Goal: Obtain resource: Obtain resource

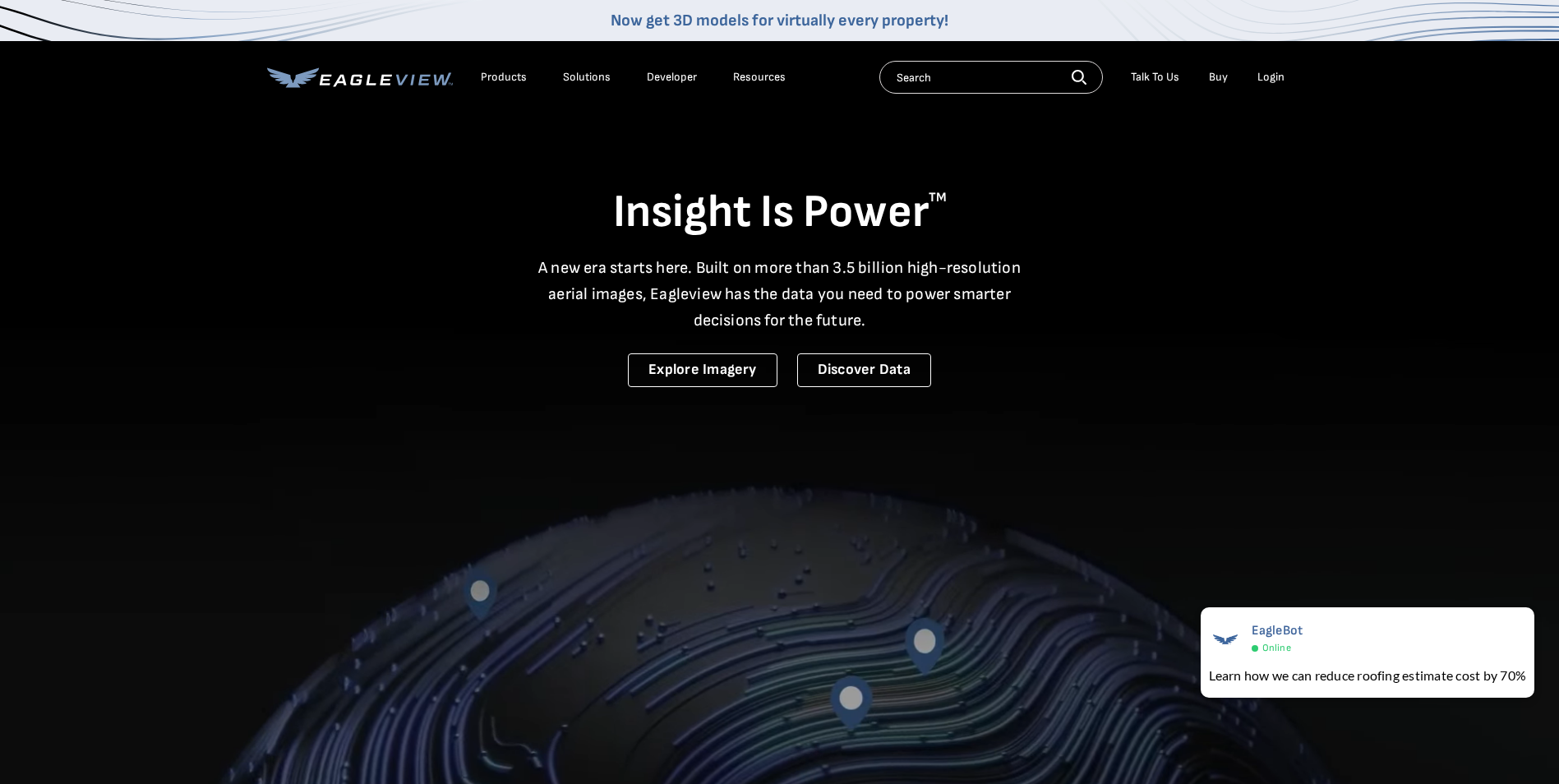
click at [1271, 60] on div "Products Solutions Developer Resources Search Talk To Us Buy Login" at bounding box center [780, 77] width 1026 height 72
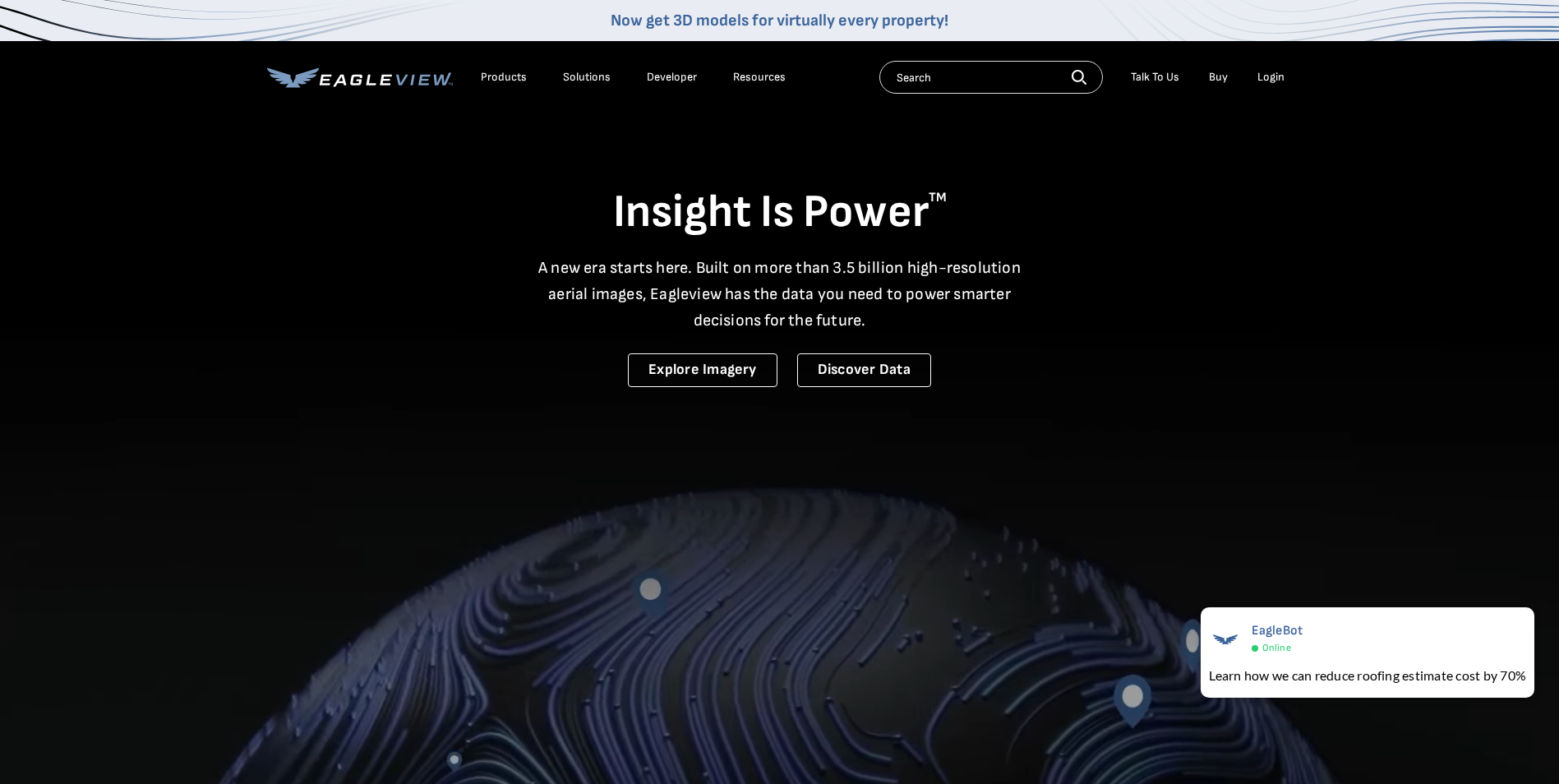
click at [1271, 76] on div "Login" at bounding box center [1271, 77] width 27 height 15
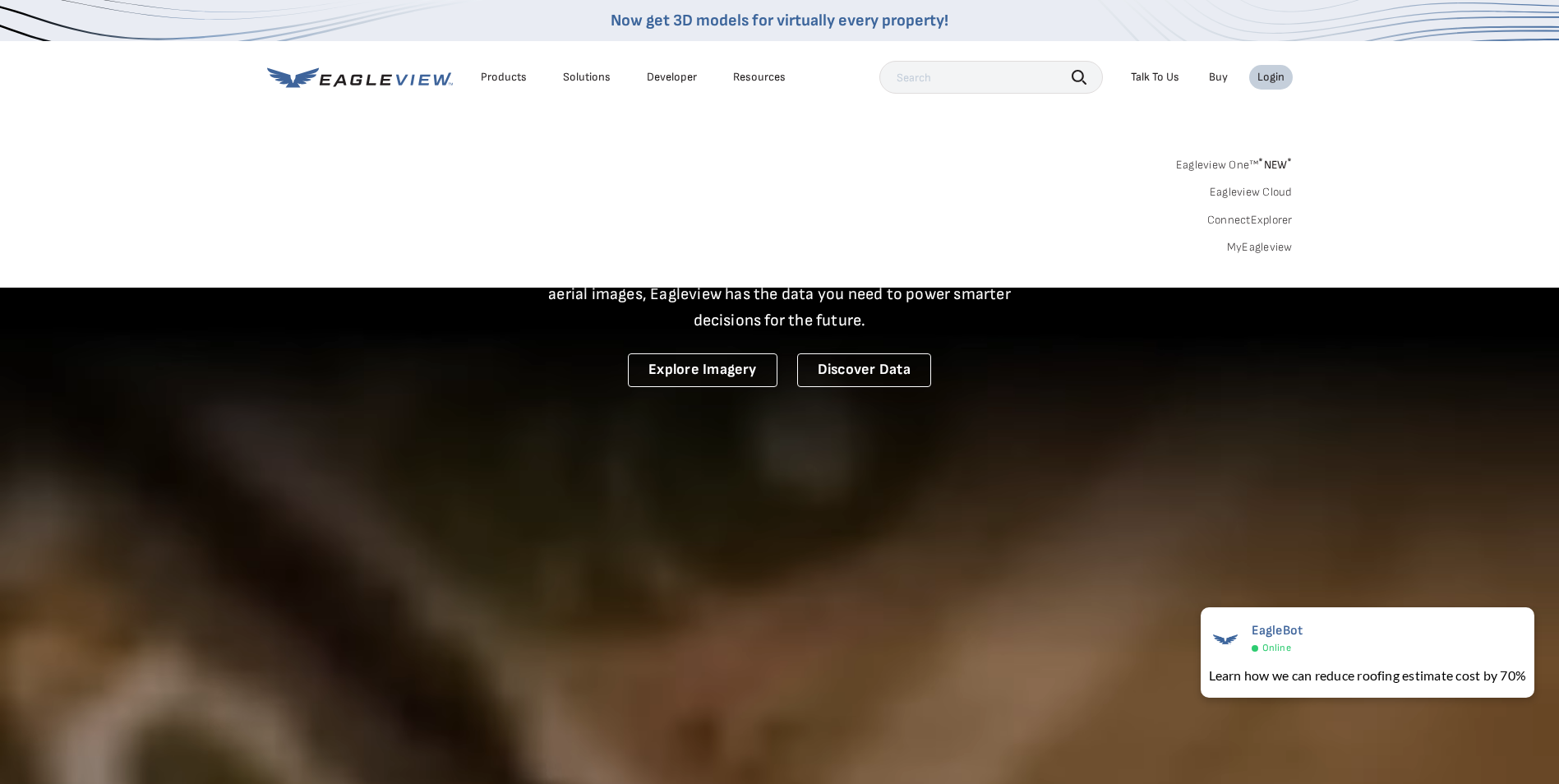
click at [1267, 245] on link "MyEagleview" at bounding box center [1259, 247] width 66 height 15
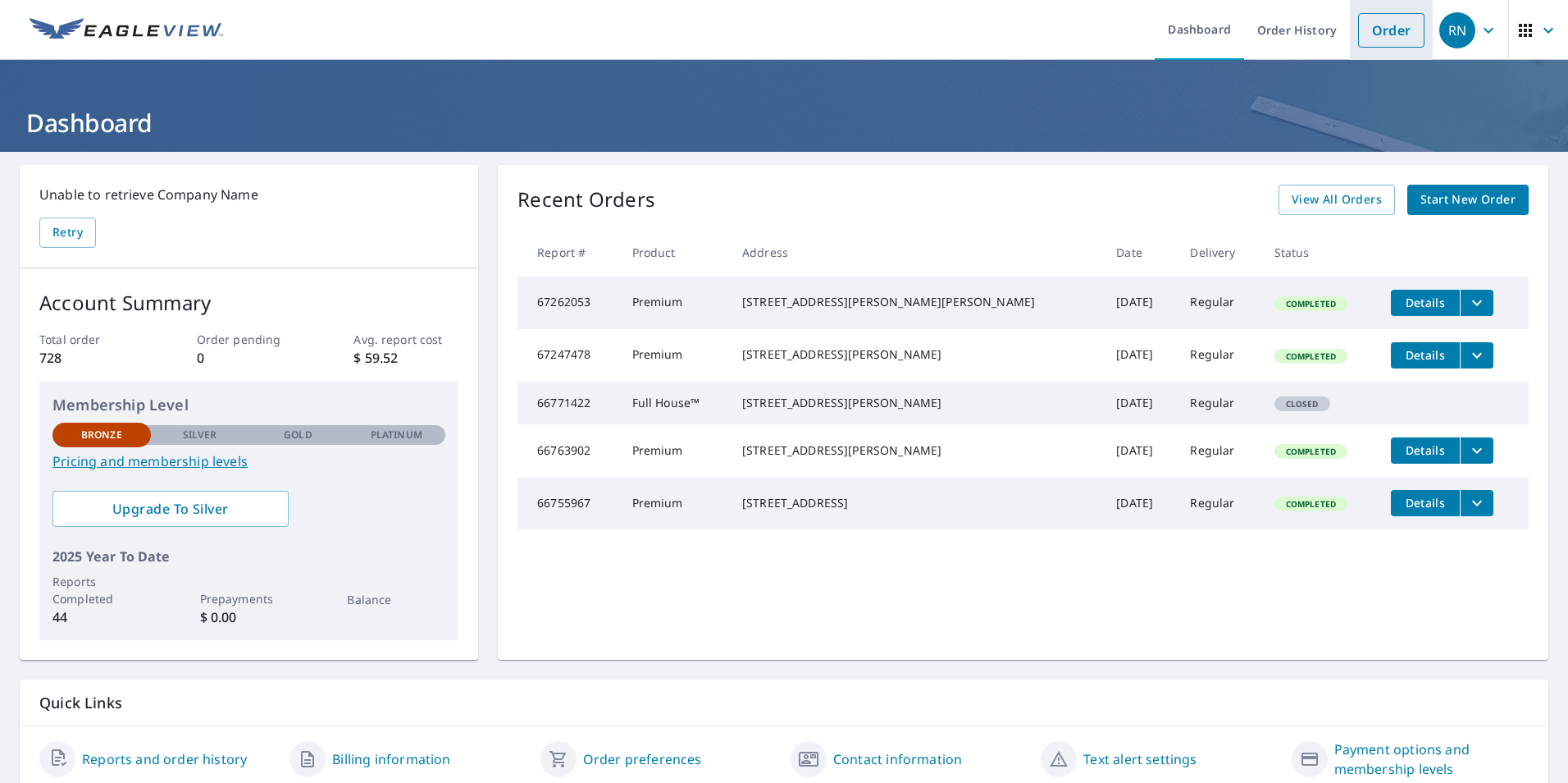
click at [1366, 23] on link "Order" at bounding box center [1392, 30] width 67 height 34
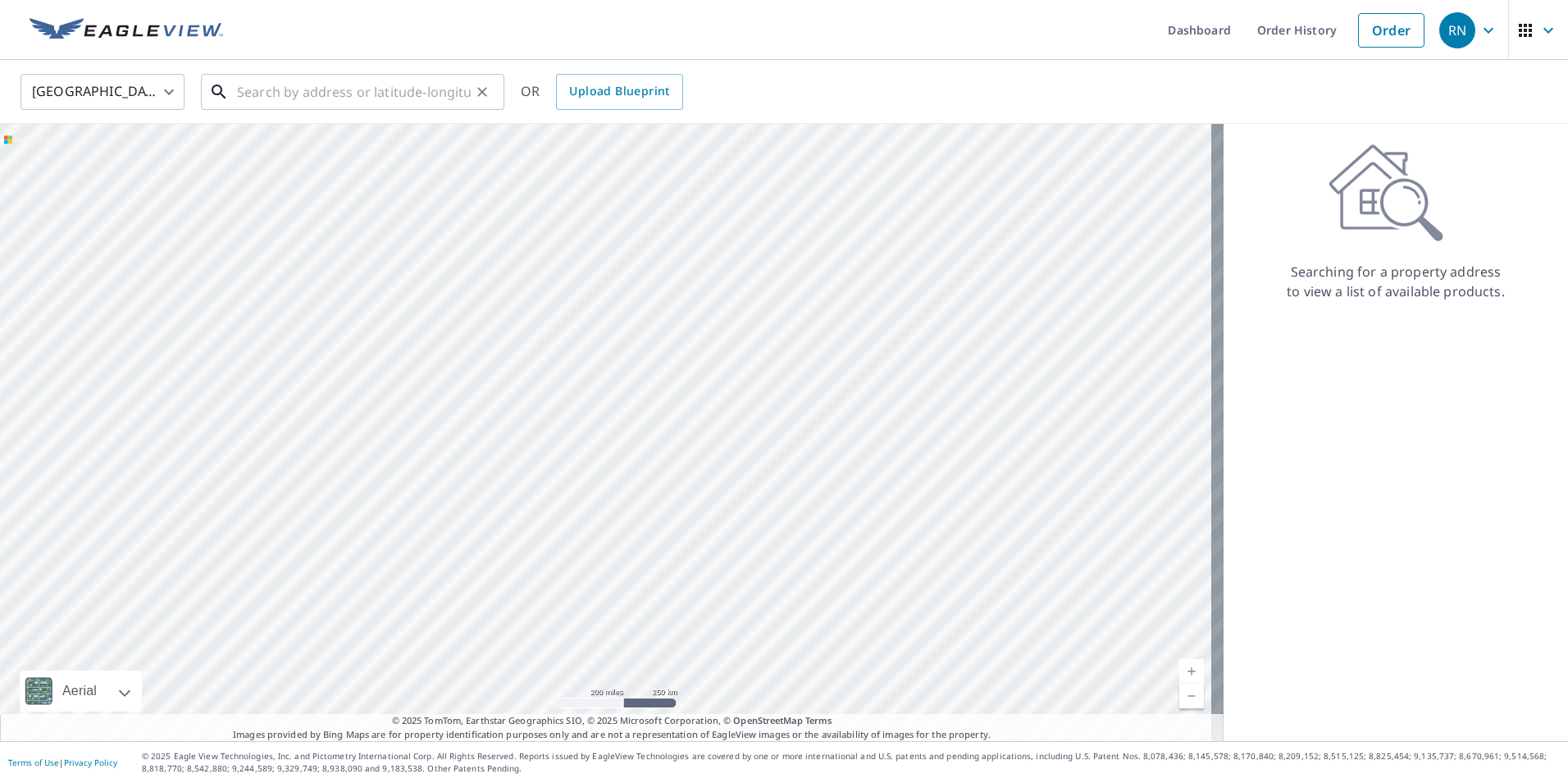
click at [283, 93] on input "text" at bounding box center [353, 92] width 234 height 46
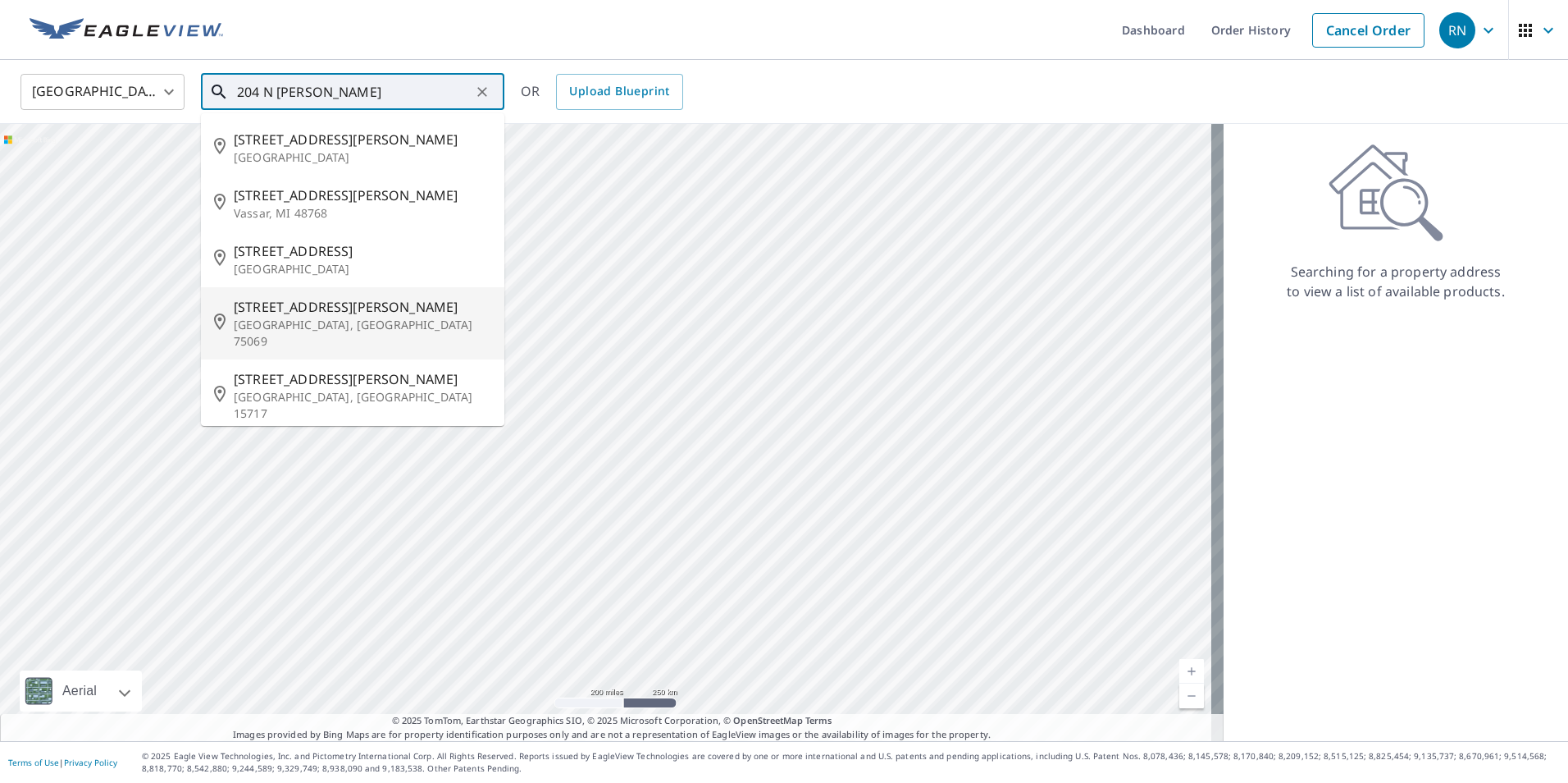
click at [332, 307] on span "204 N Bradley St" at bounding box center [363, 307] width 258 height 19
type input "204 N Bradley St Mckinney, TX 75069"
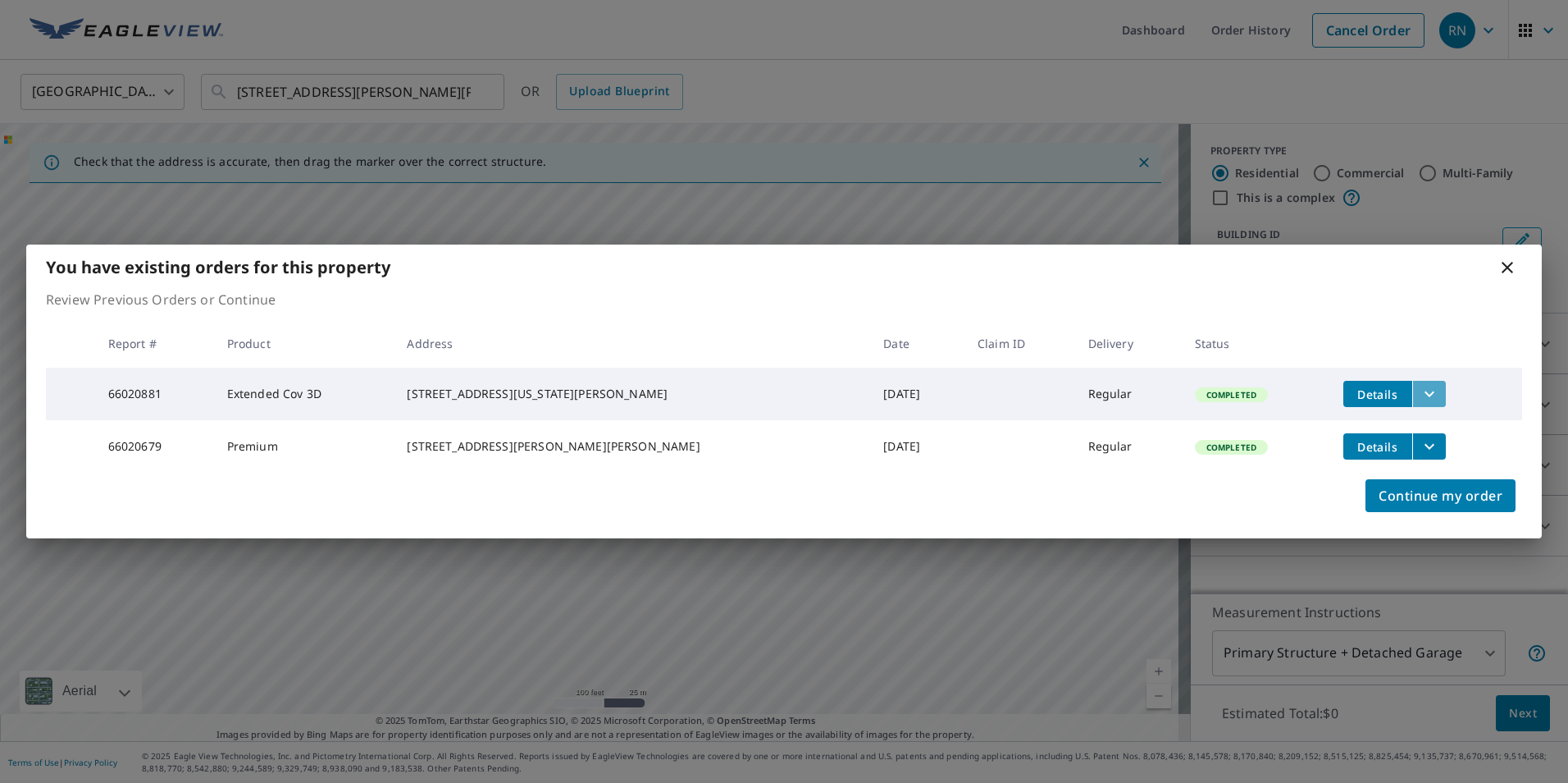
click at [1420, 386] on icon "filesDropdownBtn-66020881" at bounding box center [1430, 394] width 19 height 19
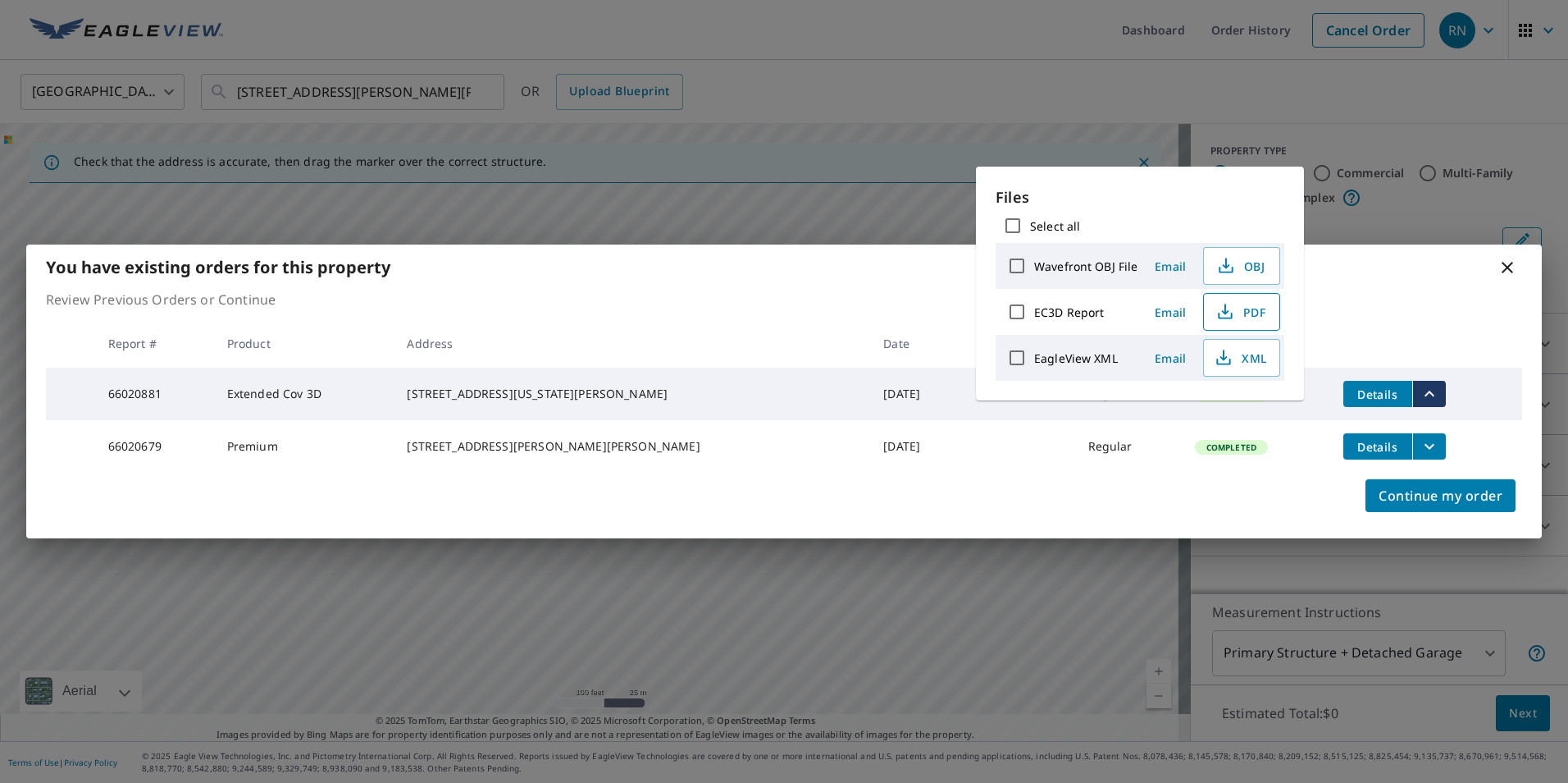
click at [1241, 305] on span "PDF" at bounding box center [1240, 311] width 53 height 19
click at [1420, 441] on icon "filesDropdownBtn-66020679" at bounding box center [1430, 446] width 19 height 19
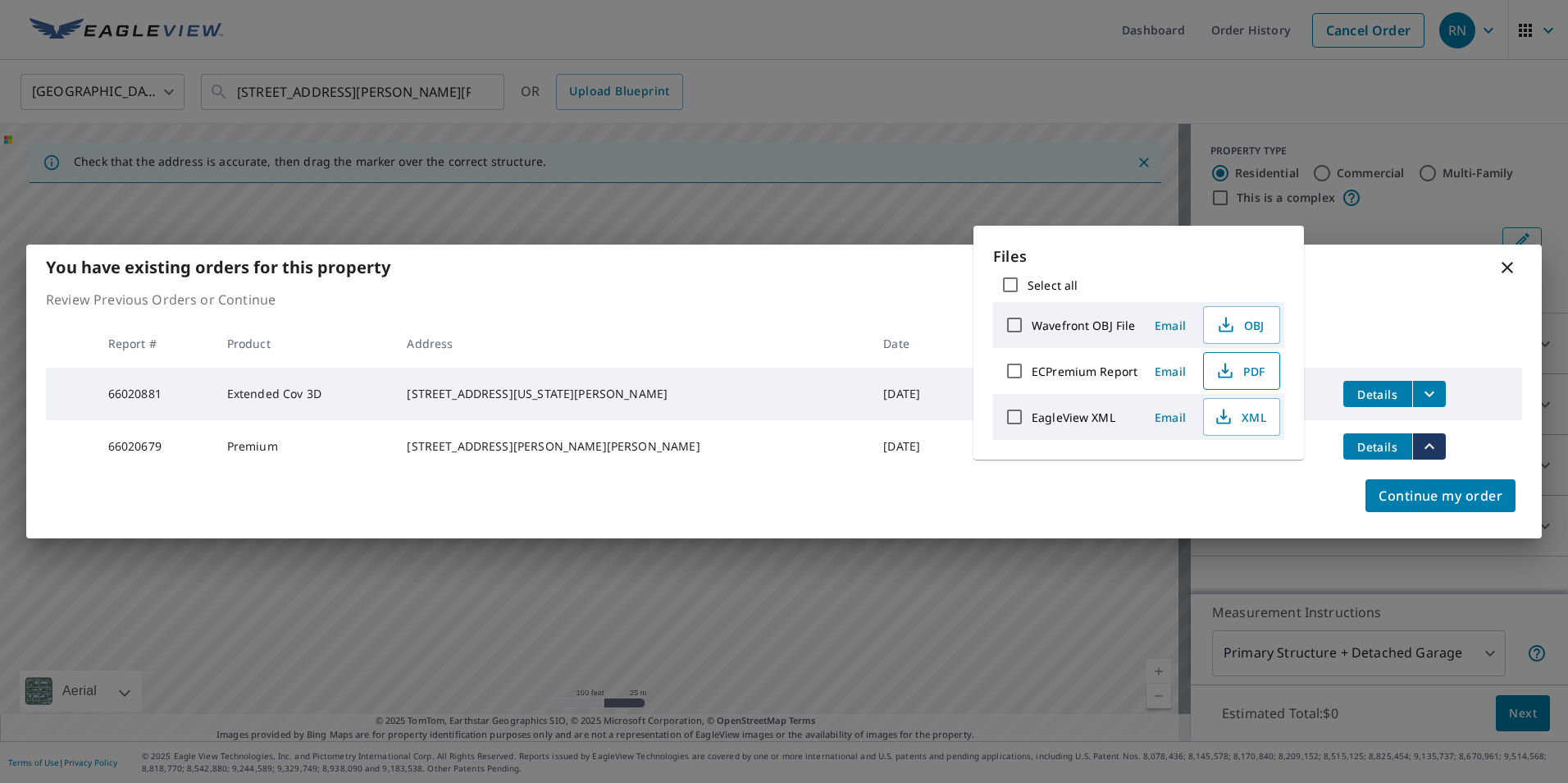
click at [1247, 380] on span "PDF" at bounding box center [1240, 371] width 53 height 19
